Goal: Information Seeking & Learning: Learn about a topic

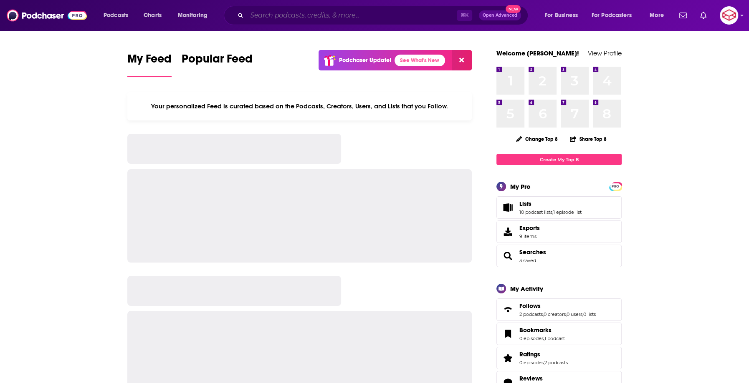
click at [373, 13] on input "Search podcasts, credits, & more..." at bounding box center [352, 15] width 210 height 13
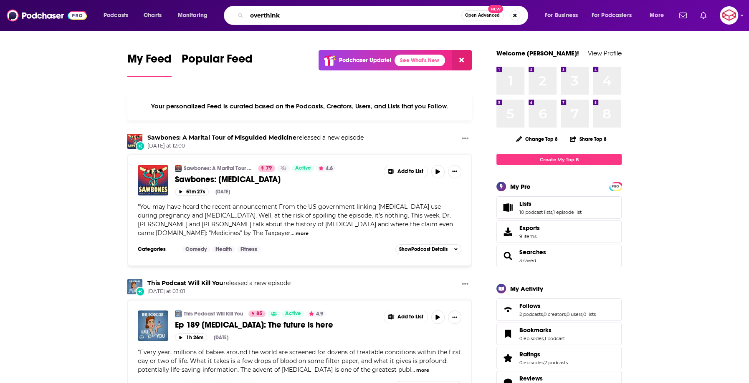
type input "overthink"
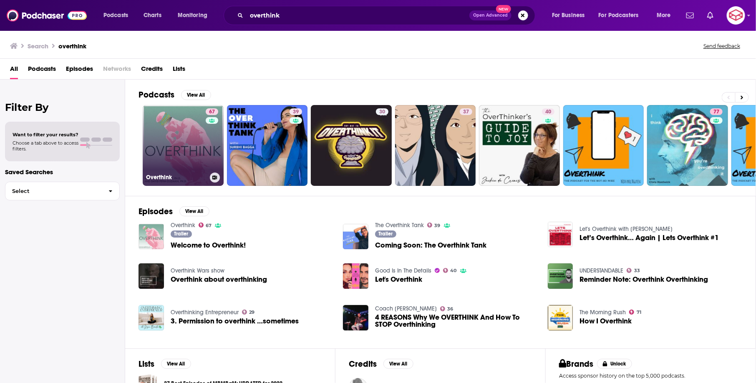
click at [204, 139] on link "67 Overthink" at bounding box center [183, 145] width 81 height 81
